Goal: Task Accomplishment & Management: Manage account settings

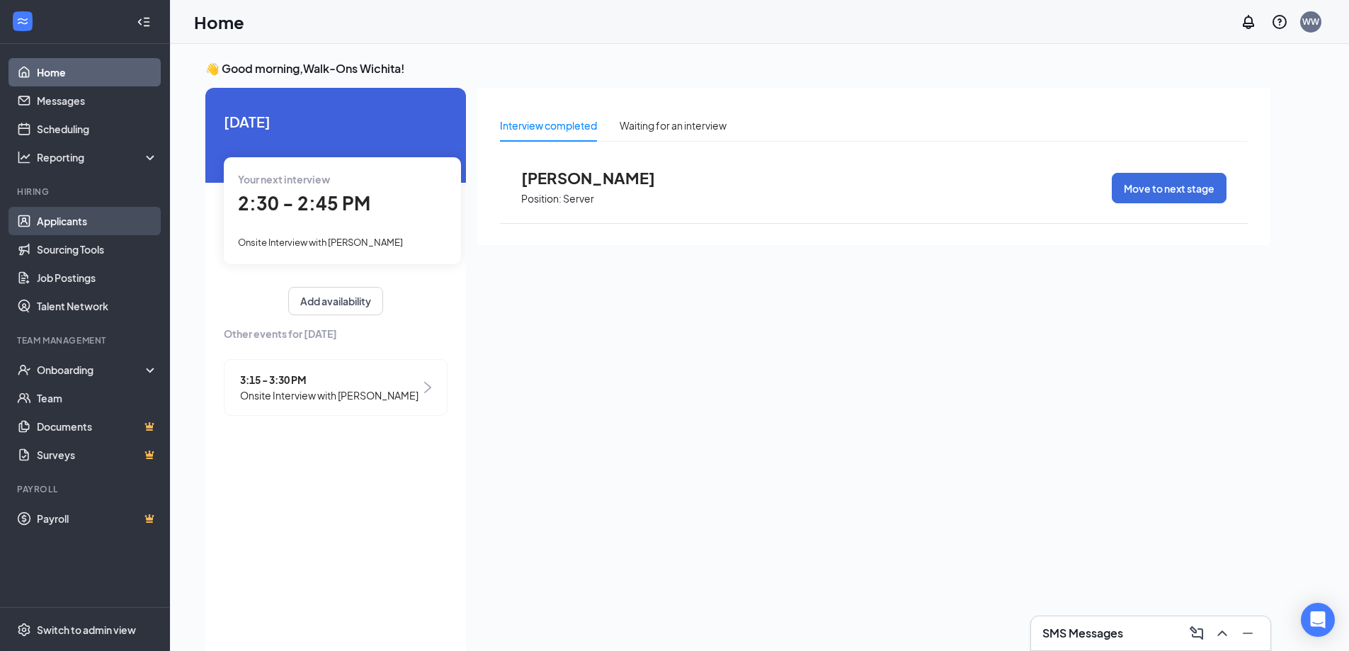
click at [98, 225] on link "Applicants" at bounding box center [97, 221] width 121 height 28
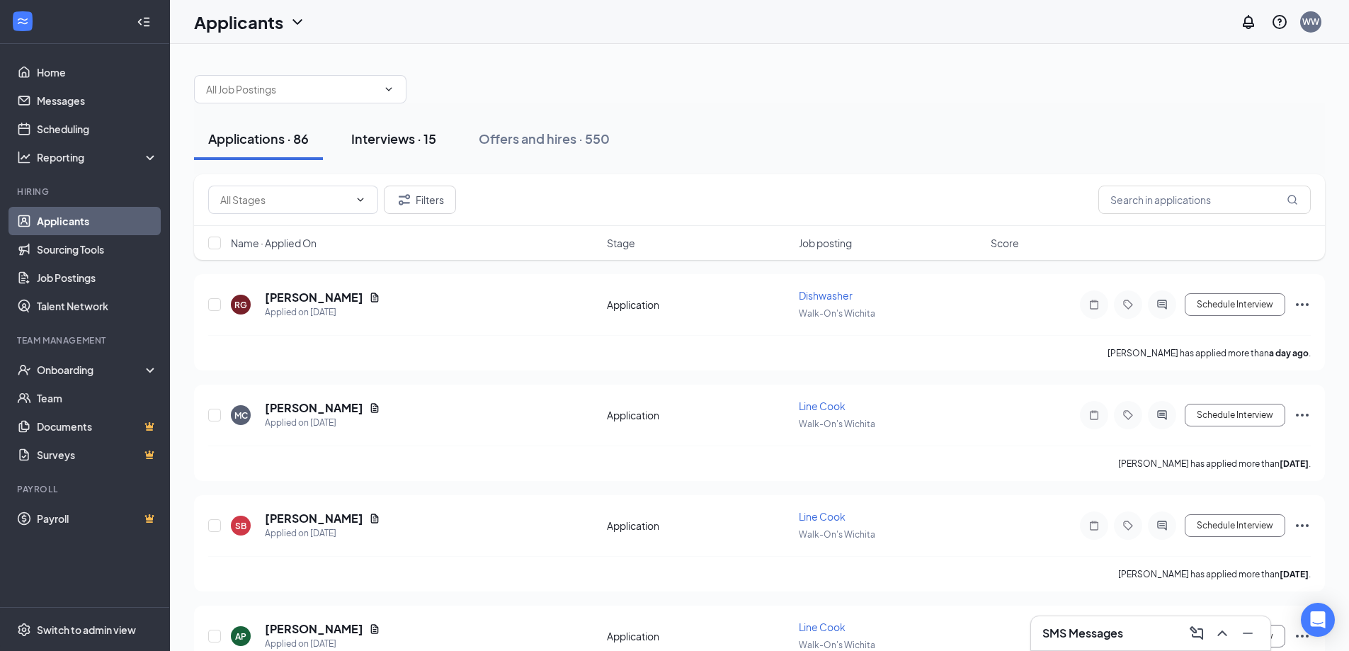
click at [377, 136] on div "Interviews · 15" at bounding box center [393, 139] width 85 height 18
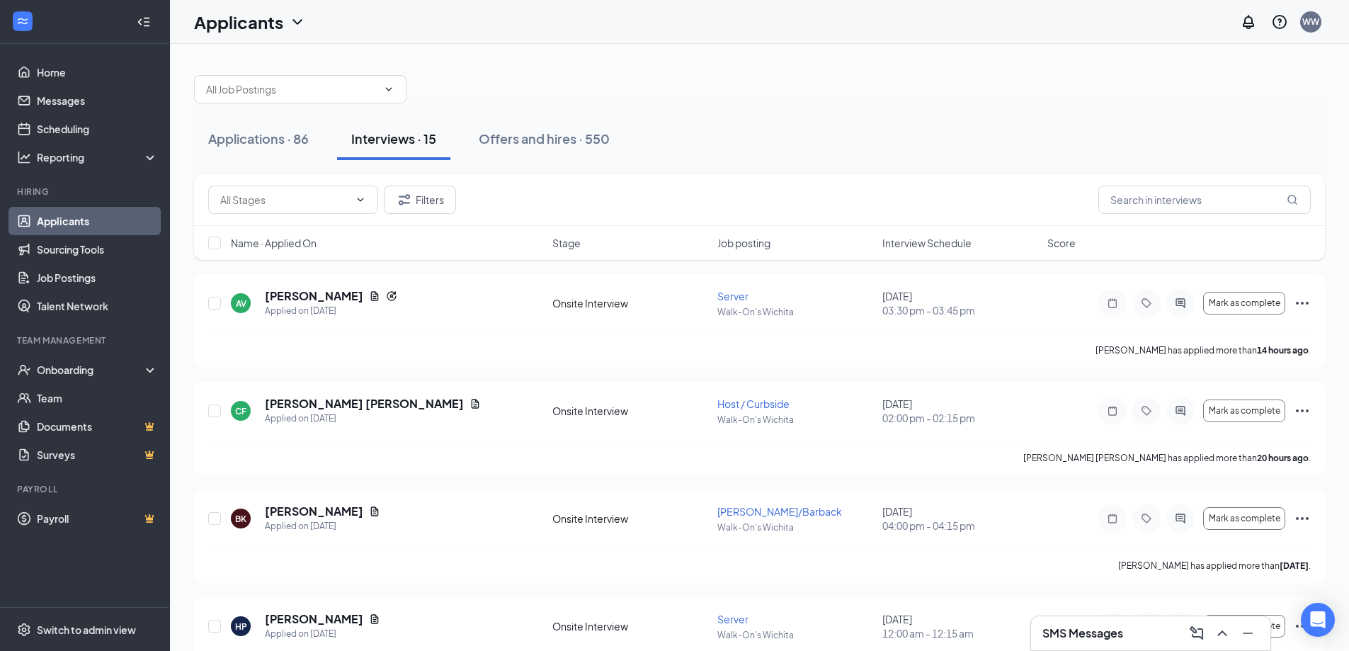
click at [899, 240] on span "Interview Schedule" at bounding box center [926, 243] width 89 height 14
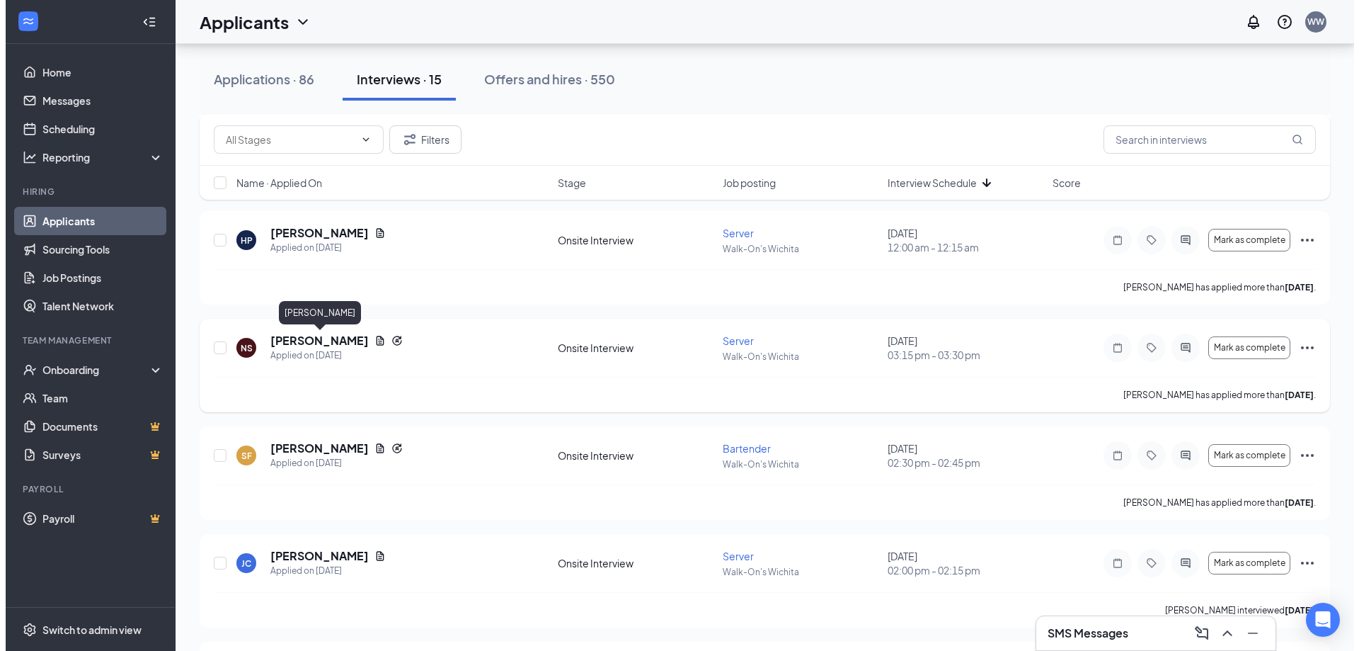
scroll to position [419, 0]
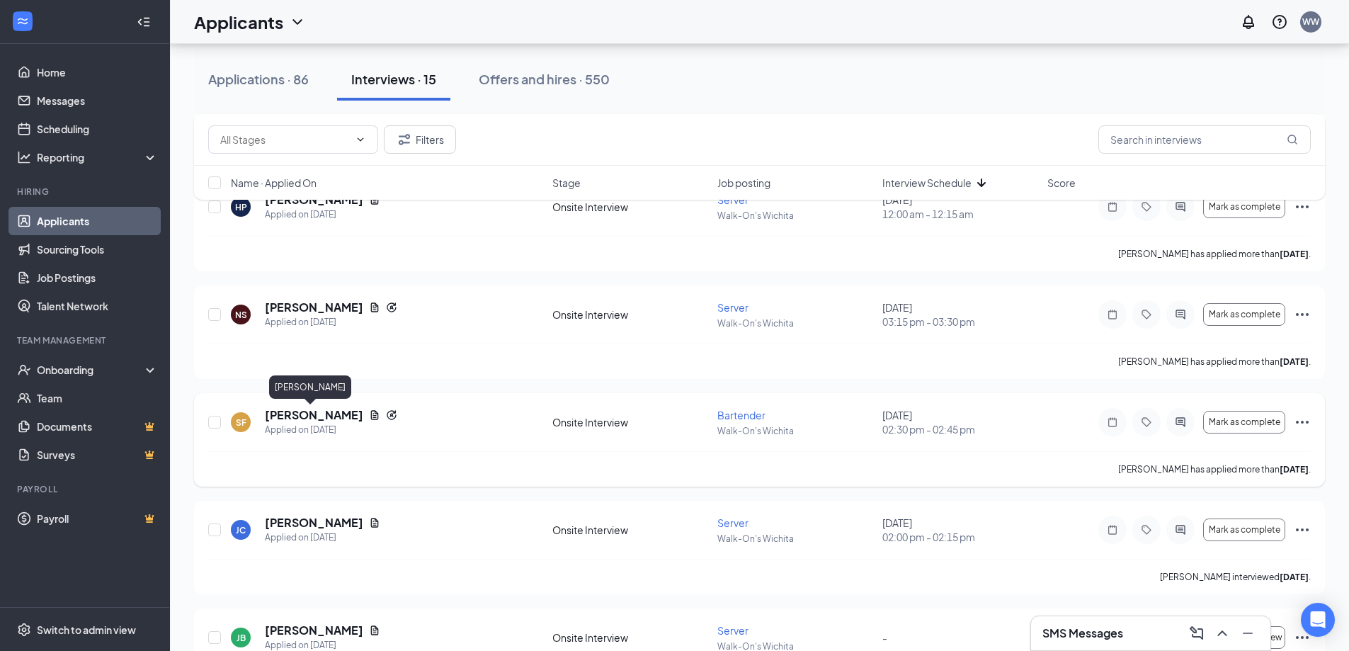
click at [294, 416] on h5 "[PERSON_NAME]" at bounding box center [314, 415] width 98 height 16
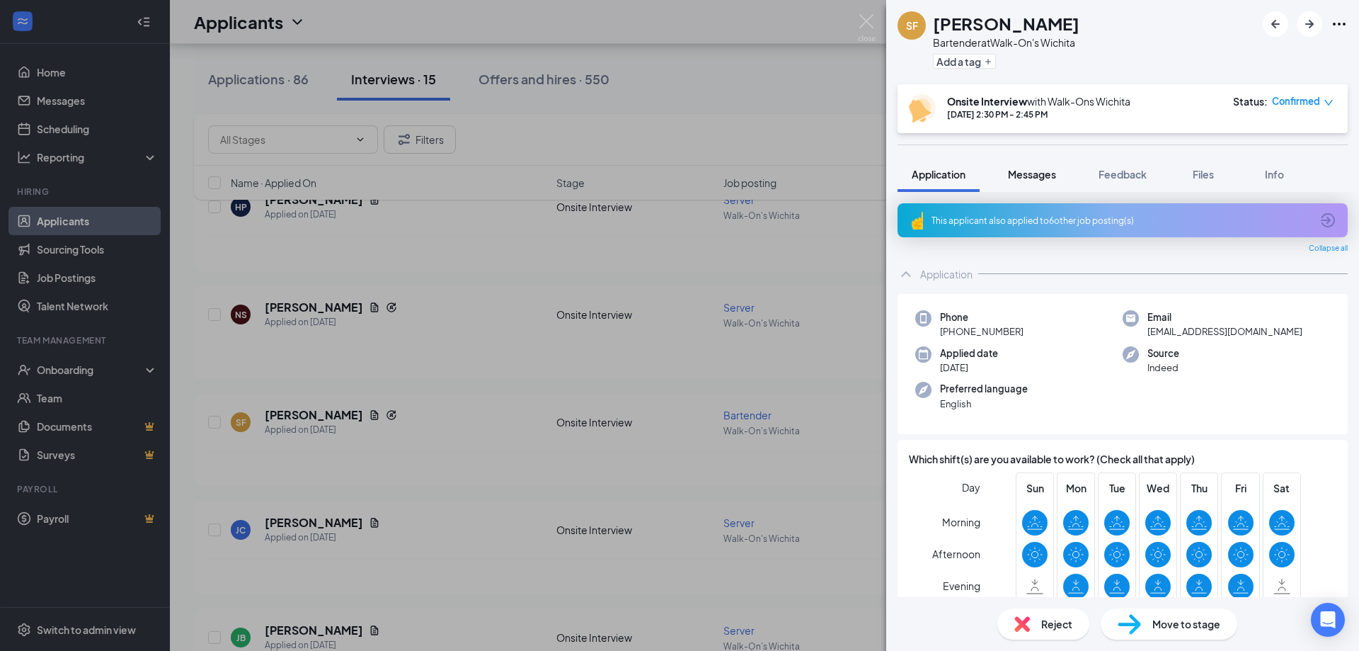
click at [1021, 175] on span "Messages" at bounding box center [1032, 174] width 48 height 13
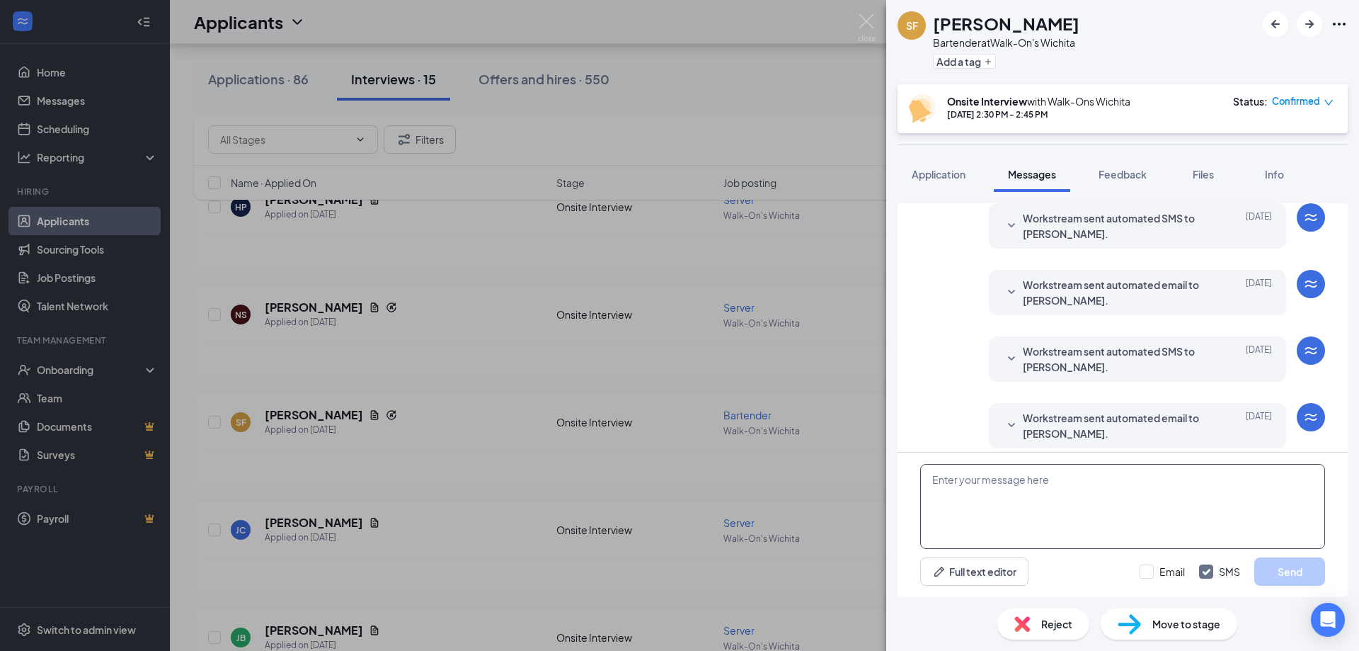
scroll to position [411, 0]
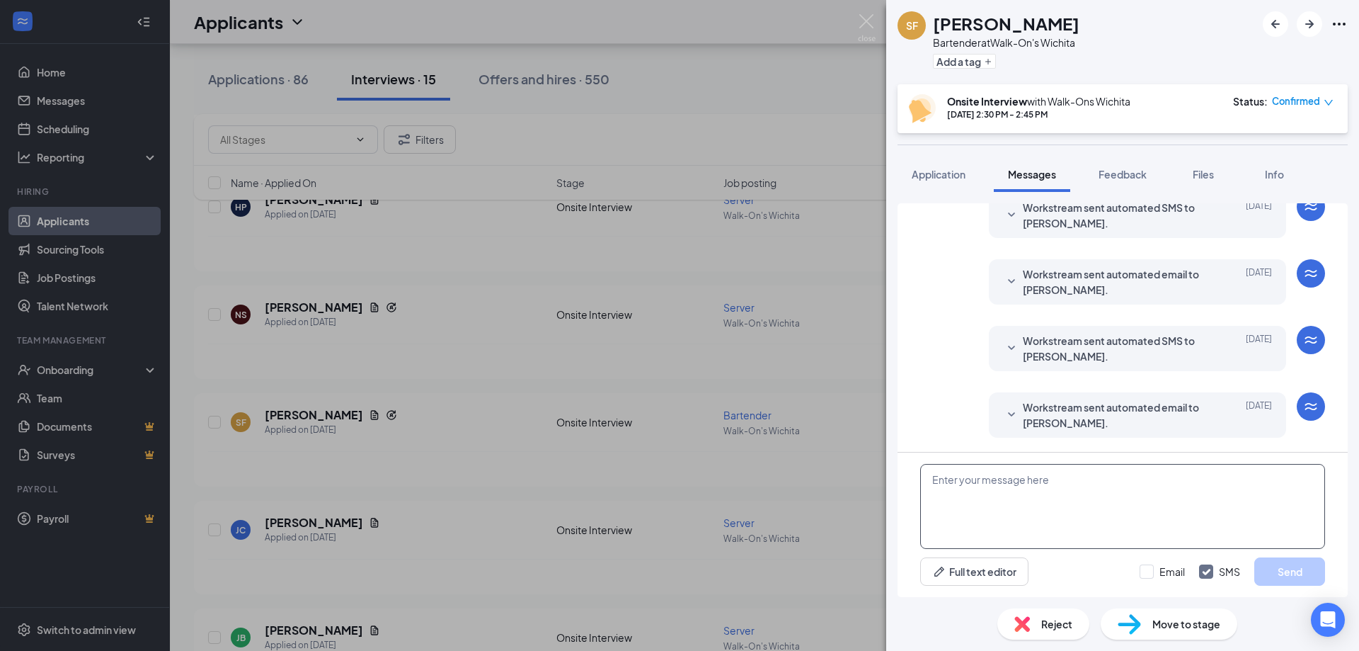
click at [1015, 476] on textarea at bounding box center [1122, 506] width 405 height 85
paste textarea "Thank you for your interest in Walk-On's. Sorry but we have filled all of our h…"
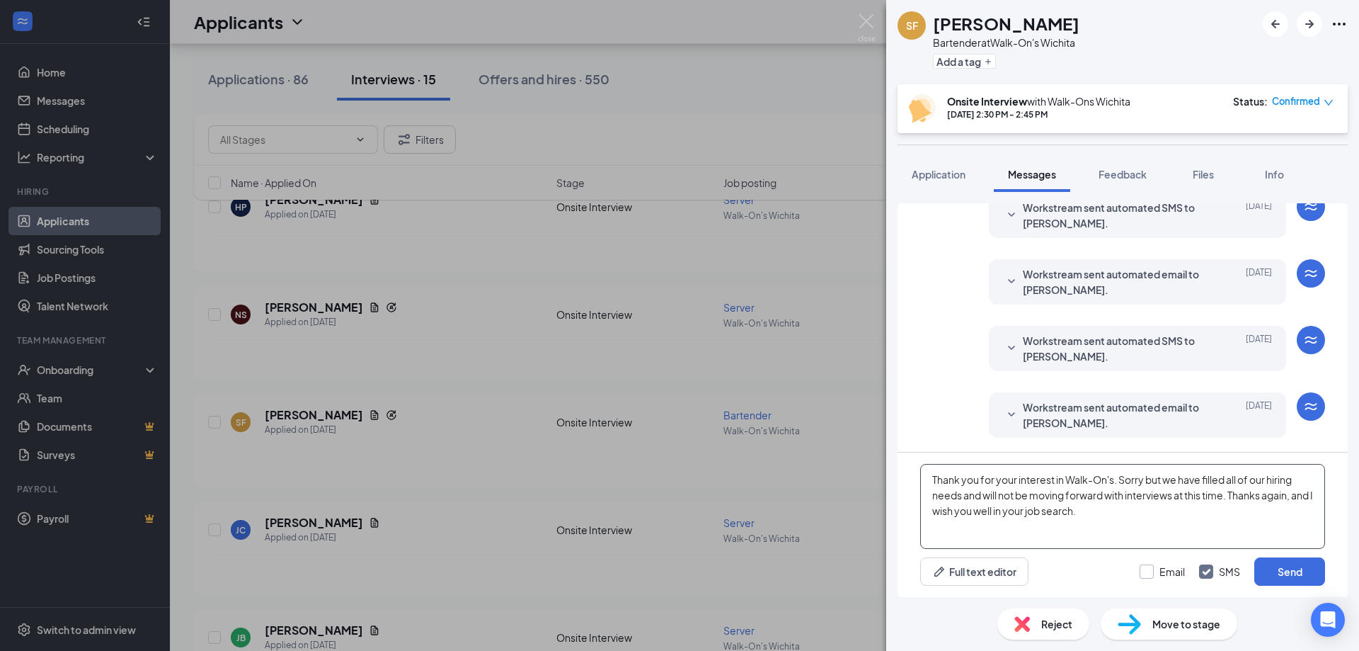
type textarea "Thank you for your interest in Walk-On's. Sorry but we have filled all of our h…"
click at [1155, 576] on input "Email" at bounding box center [1162, 571] width 45 height 14
checkbox input "true"
click at [1314, 576] on button "Send" at bounding box center [1290, 571] width 71 height 28
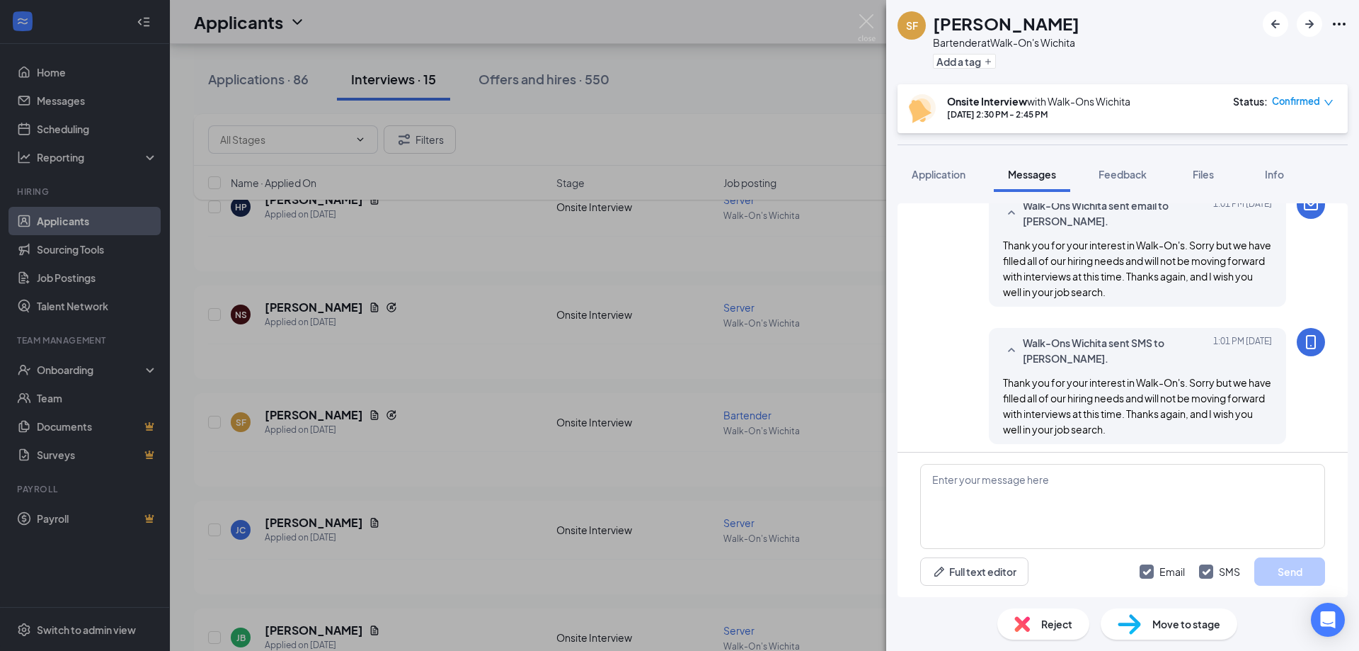
scroll to position [686, 0]
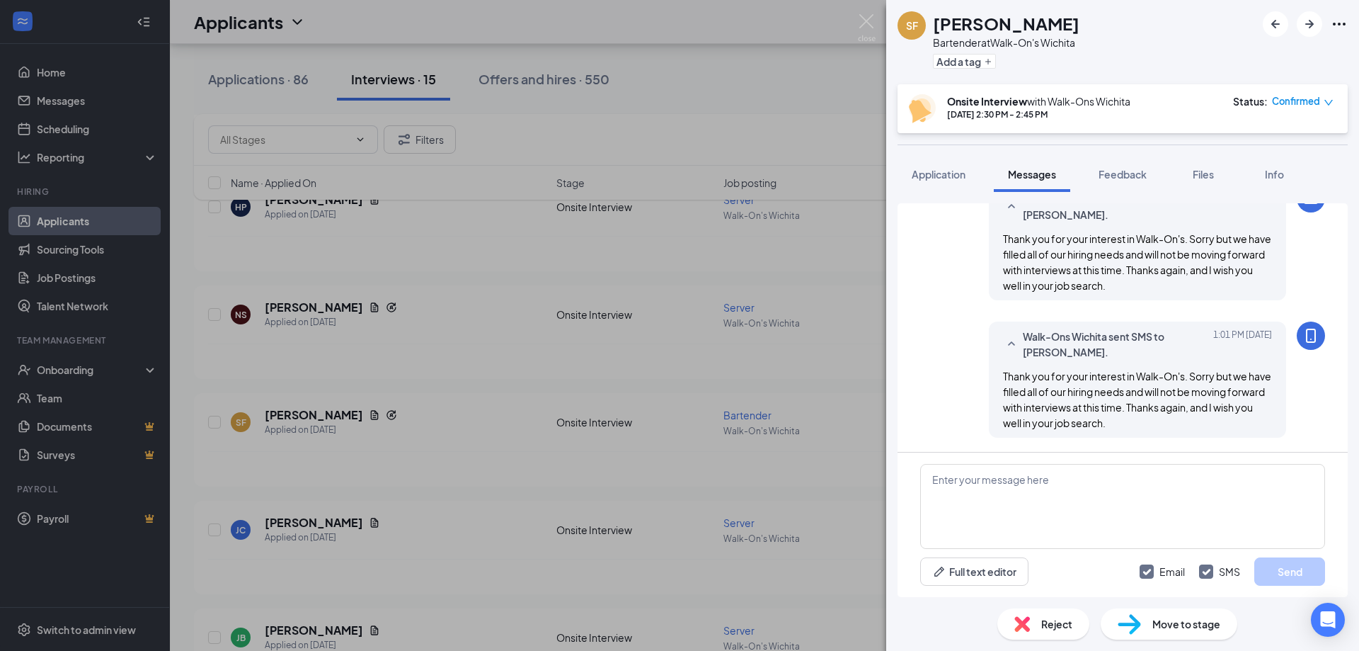
click at [1051, 628] on span "Reject" at bounding box center [1056, 624] width 31 height 16
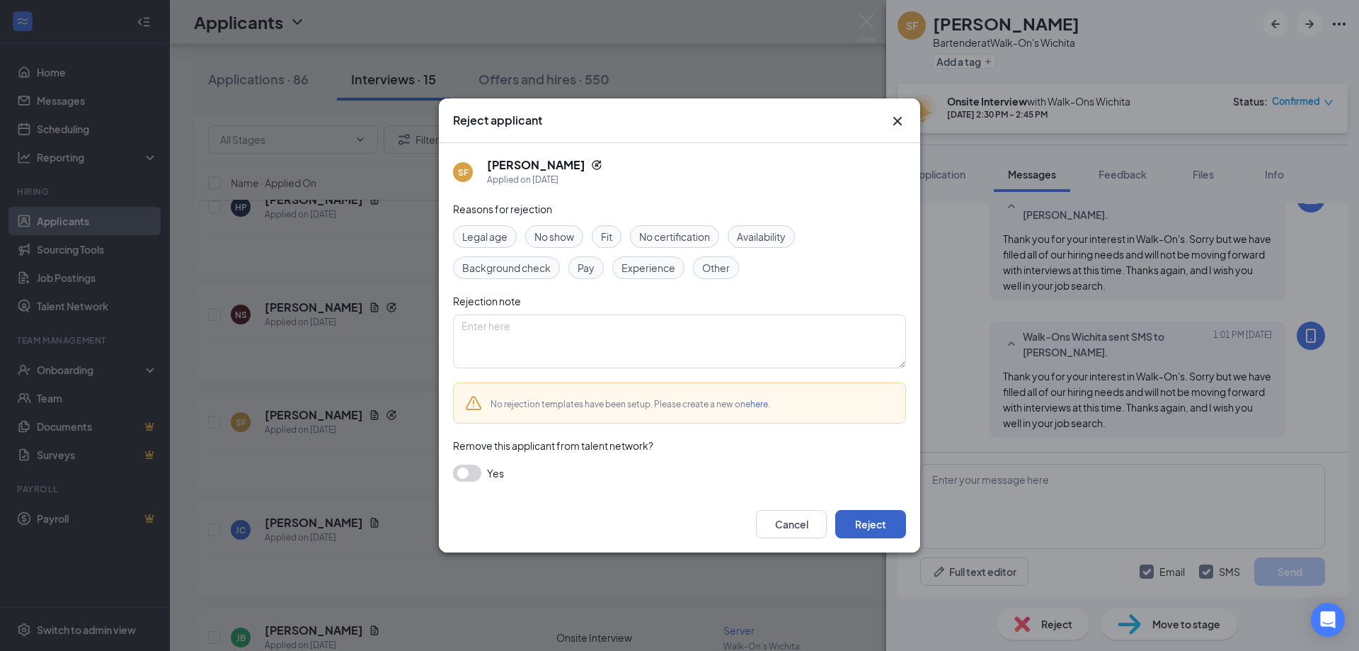
click at [895, 520] on button "Reject" at bounding box center [870, 524] width 71 height 28
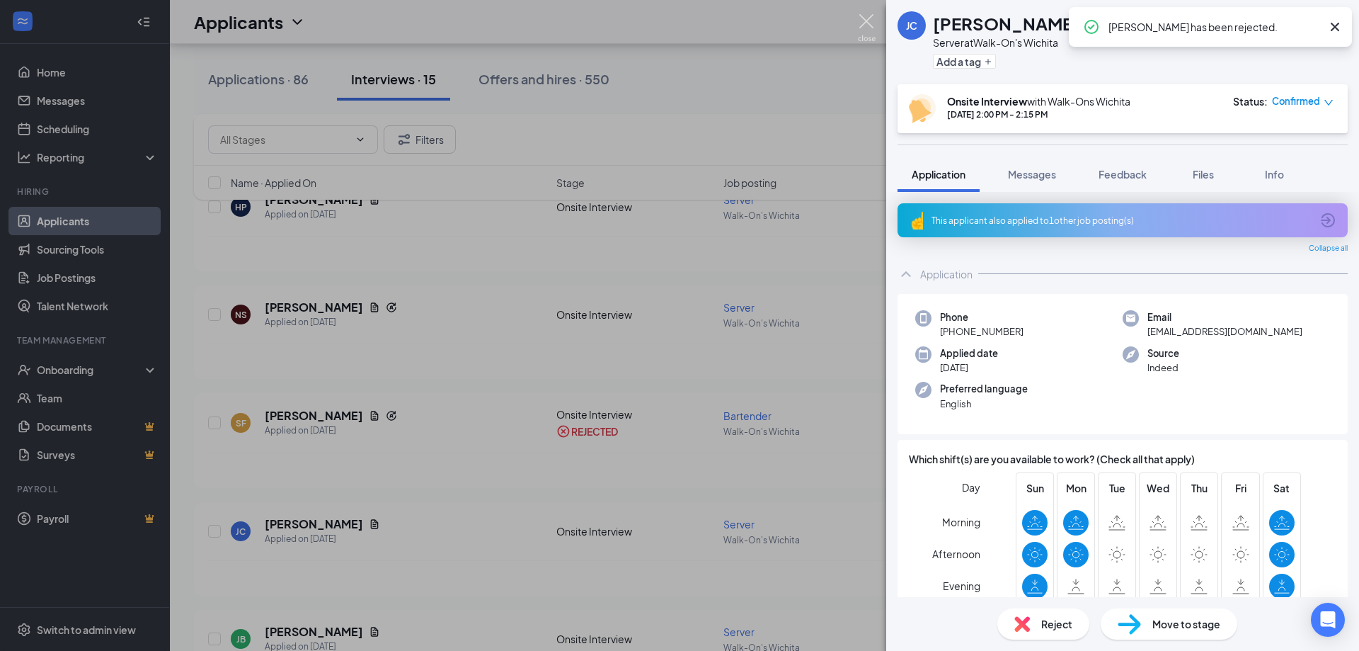
click at [871, 25] on img at bounding box center [867, 28] width 18 height 28
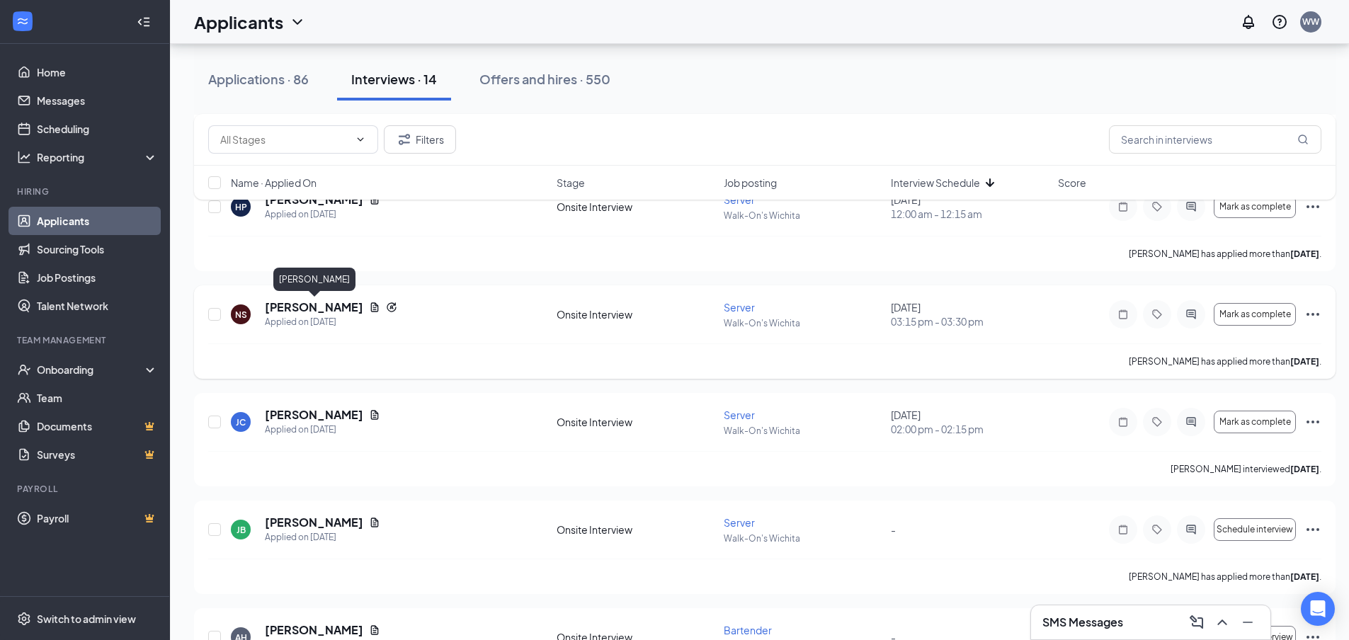
click at [303, 304] on h5 "[PERSON_NAME]" at bounding box center [314, 307] width 98 height 16
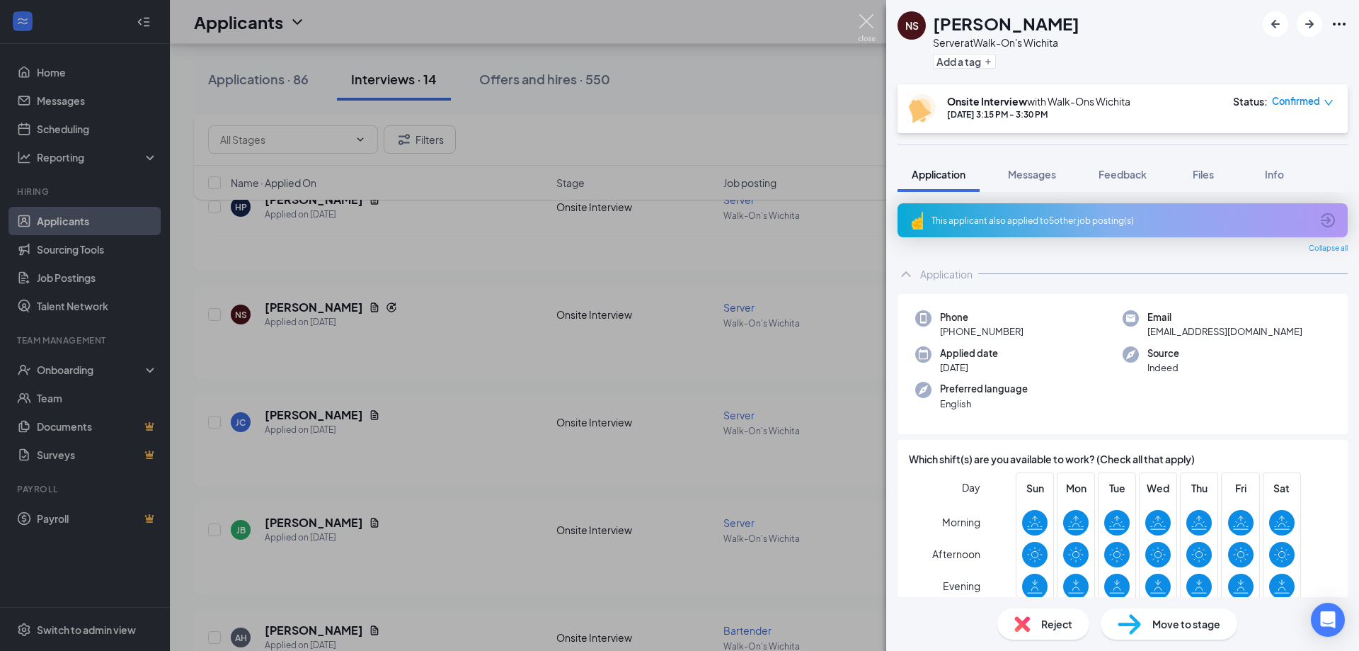
click at [865, 22] on img at bounding box center [867, 28] width 18 height 28
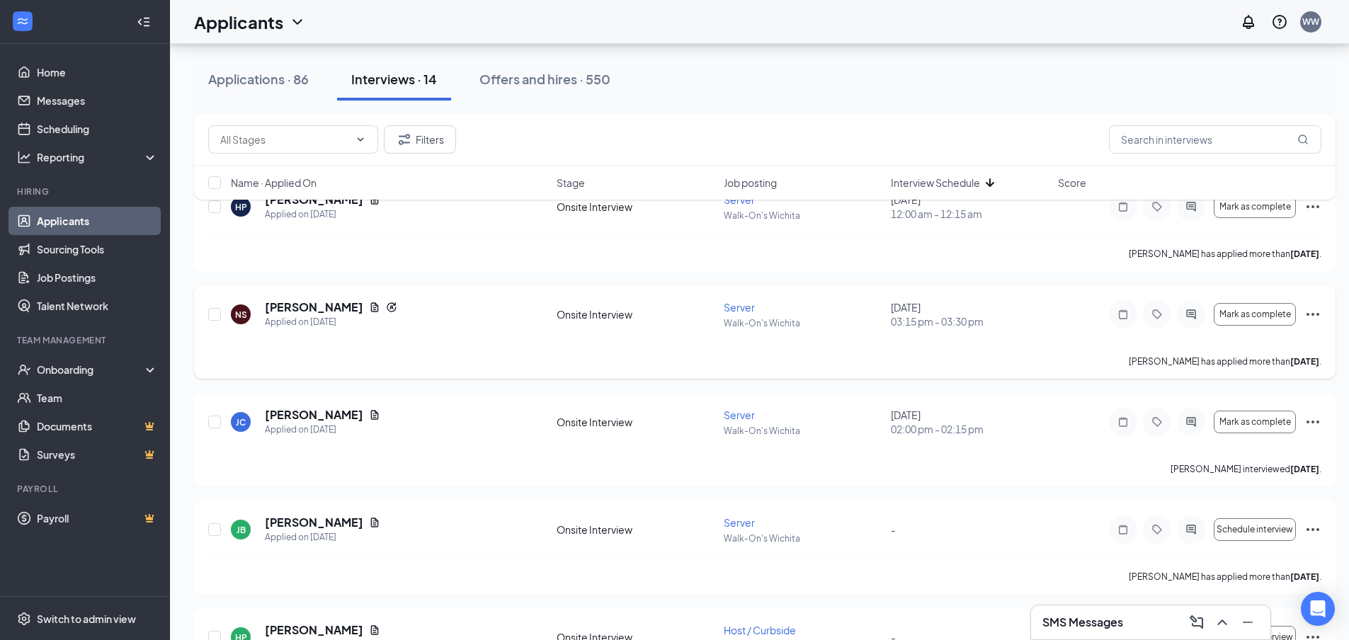
click at [1194, 311] on icon "ActiveChat" at bounding box center [1190, 314] width 17 height 11
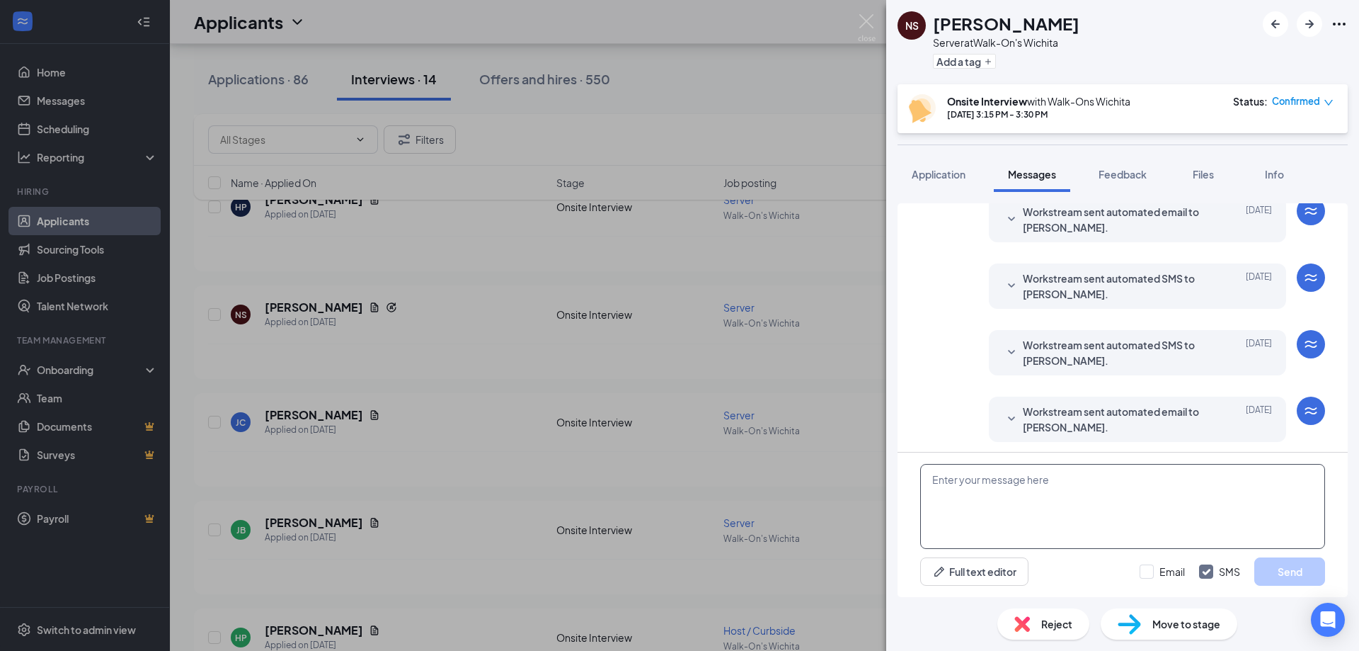
scroll to position [411, 0]
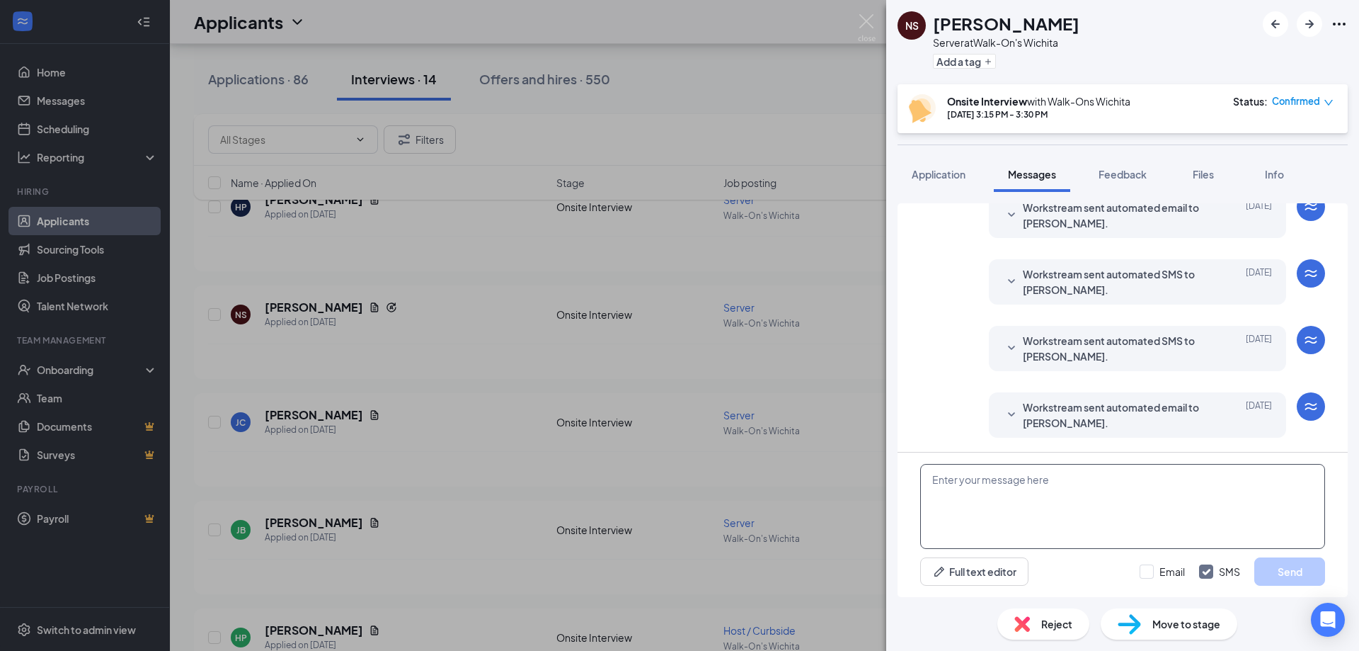
click at [1059, 505] on textarea at bounding box center [1122, 506] width 405 height 85
paste textarea "Thank you for your interest in Walk-On's. Sorry but we have filled all of our h…"
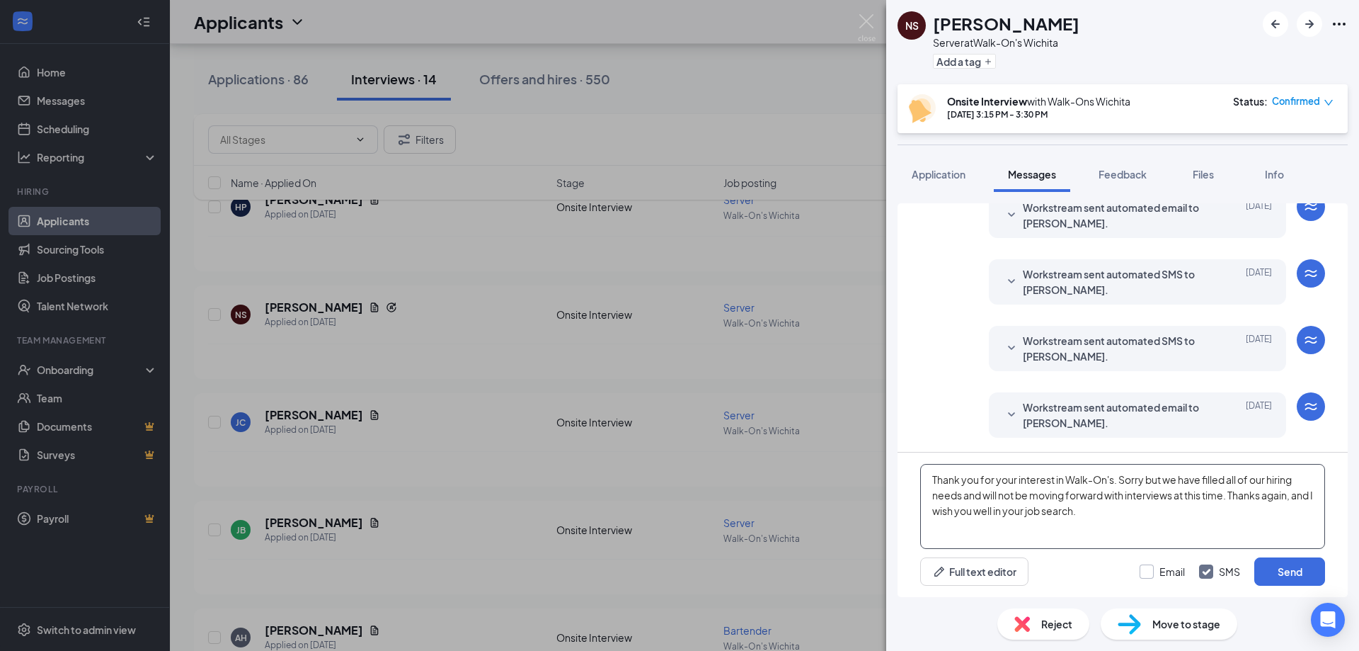
type textarea "Thank you for your interest in Walk-On's. Sorry but we have filled all of our h…"
click at [1163, 571] on input "Email" at bounding box center [1162, 571] width 45 height 14
checkbox input "true"
click at [1286, 564] on button "Send" at bounding box center [1290, 571] width 71 height 28
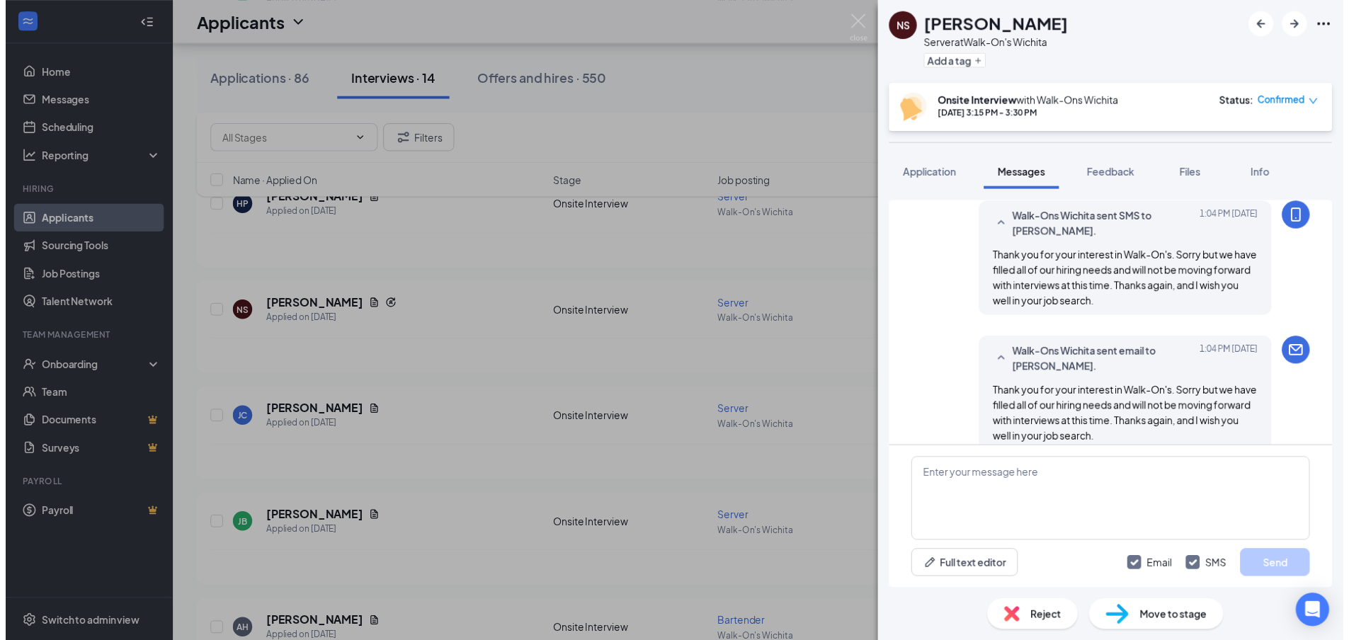
scroll to position [686, 0]
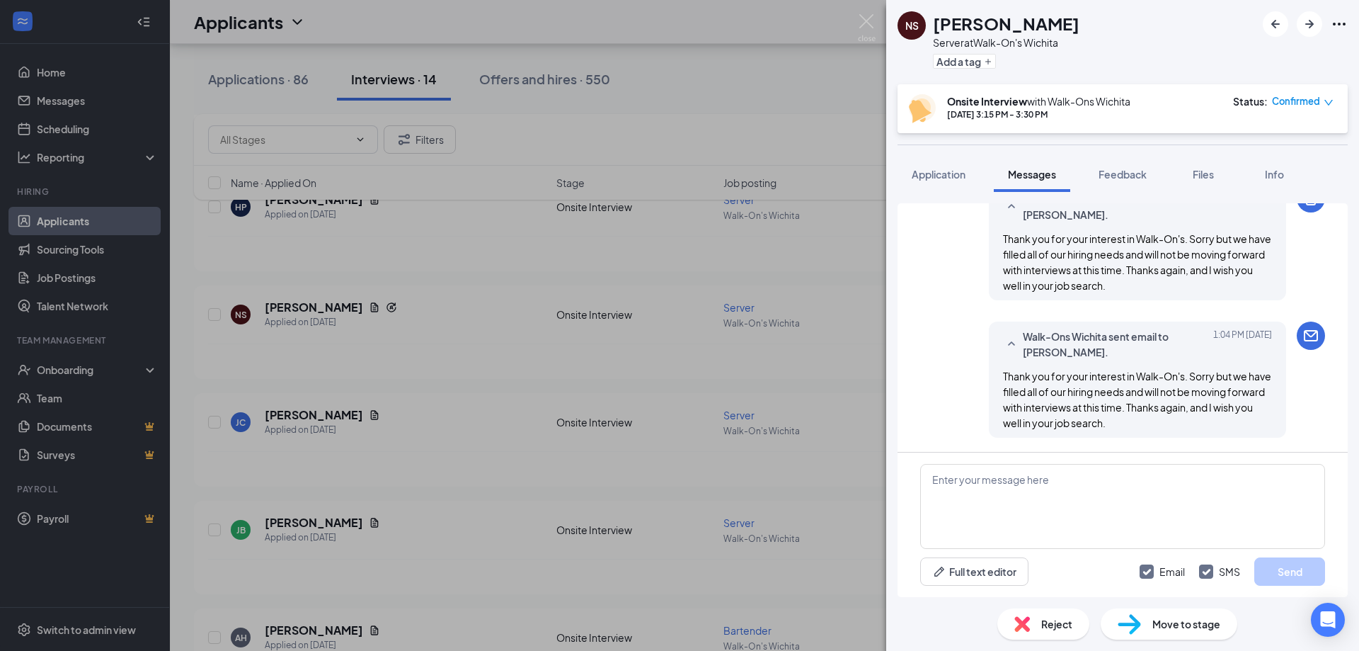
click at [1017, 621] on img at bounding box center [1023, 624] width 16 height 16
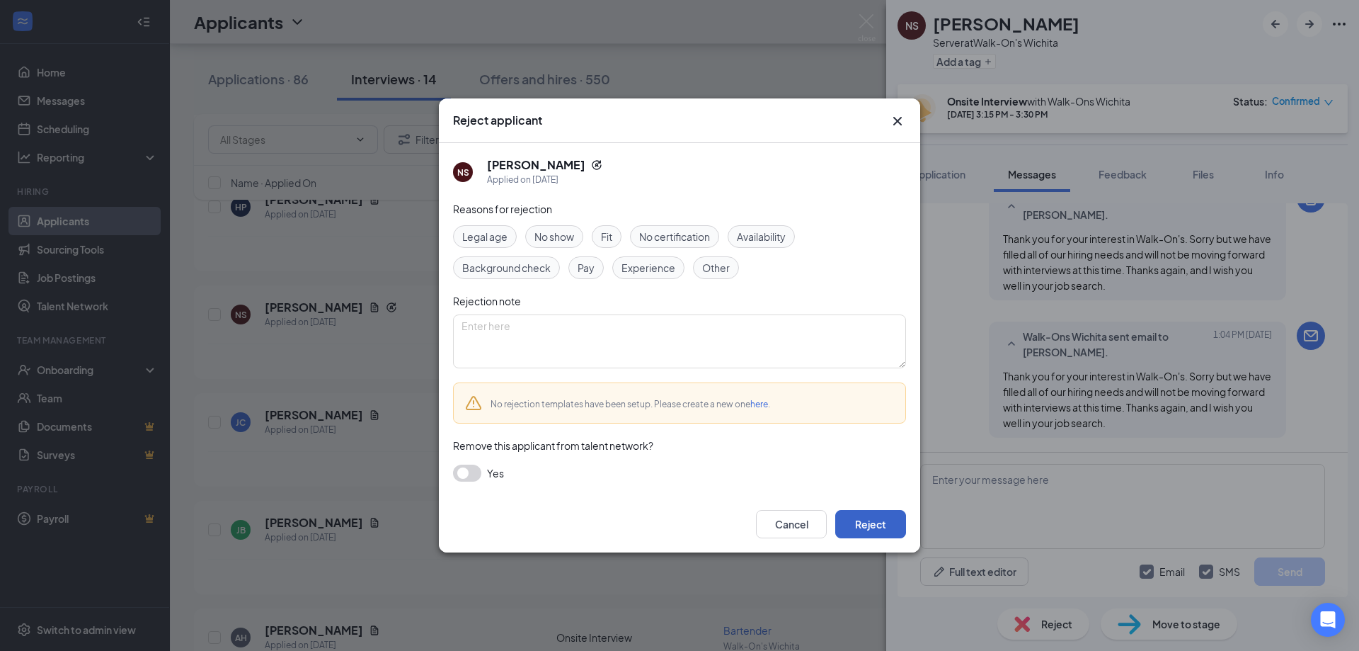
click at [882, 525] on button "Reject" at bounding box center [870, 524] width 71 height 28
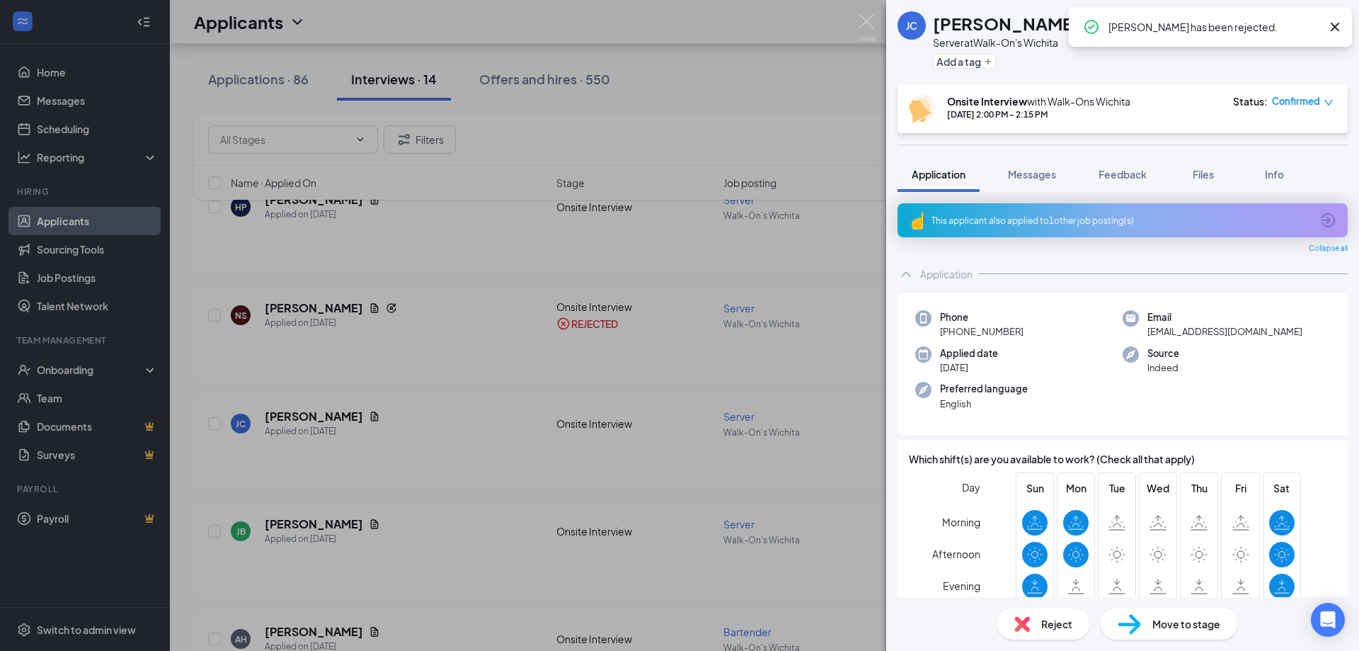
click at [859, 22] on img at bounding box center [867, 28] width 18 height 28
